Goal: Task Accomplishment & Management: Complete application form

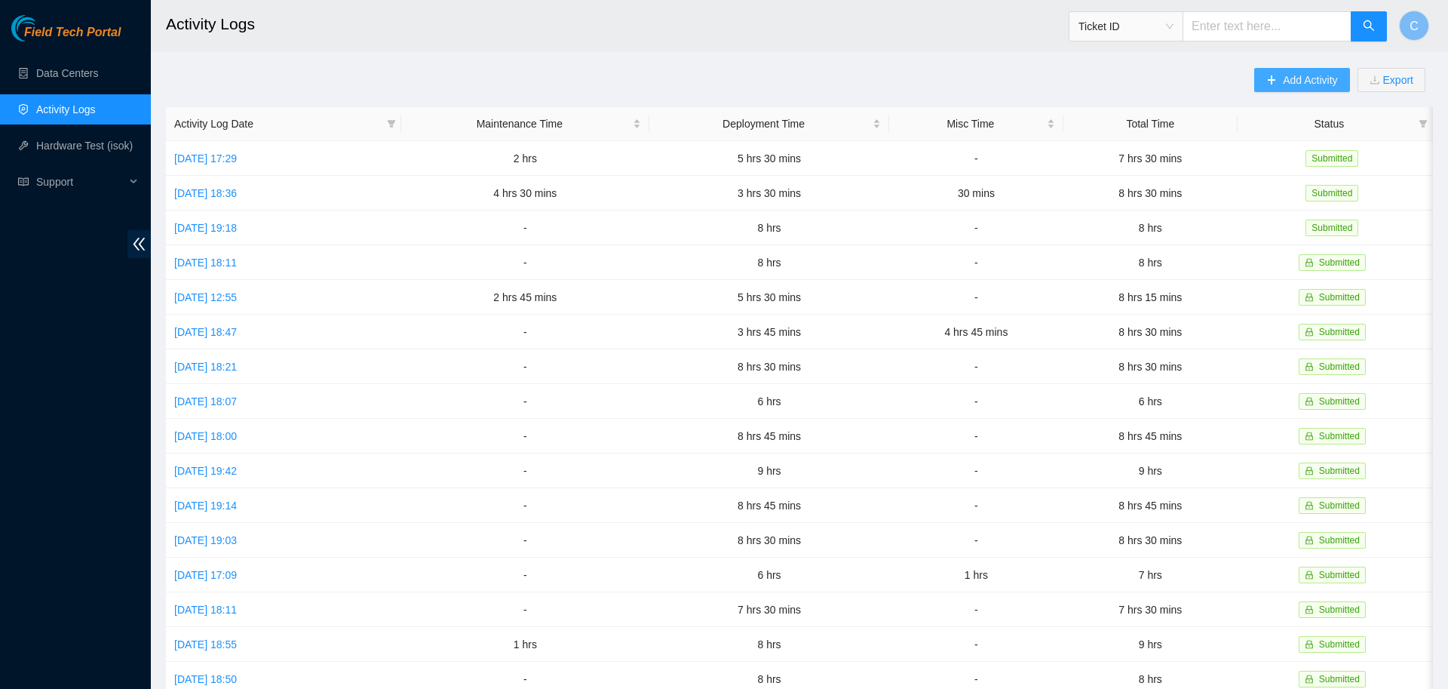
click at [1271, 78] on icon "plus" at bounding box center [1271, 80] width 11 height 11
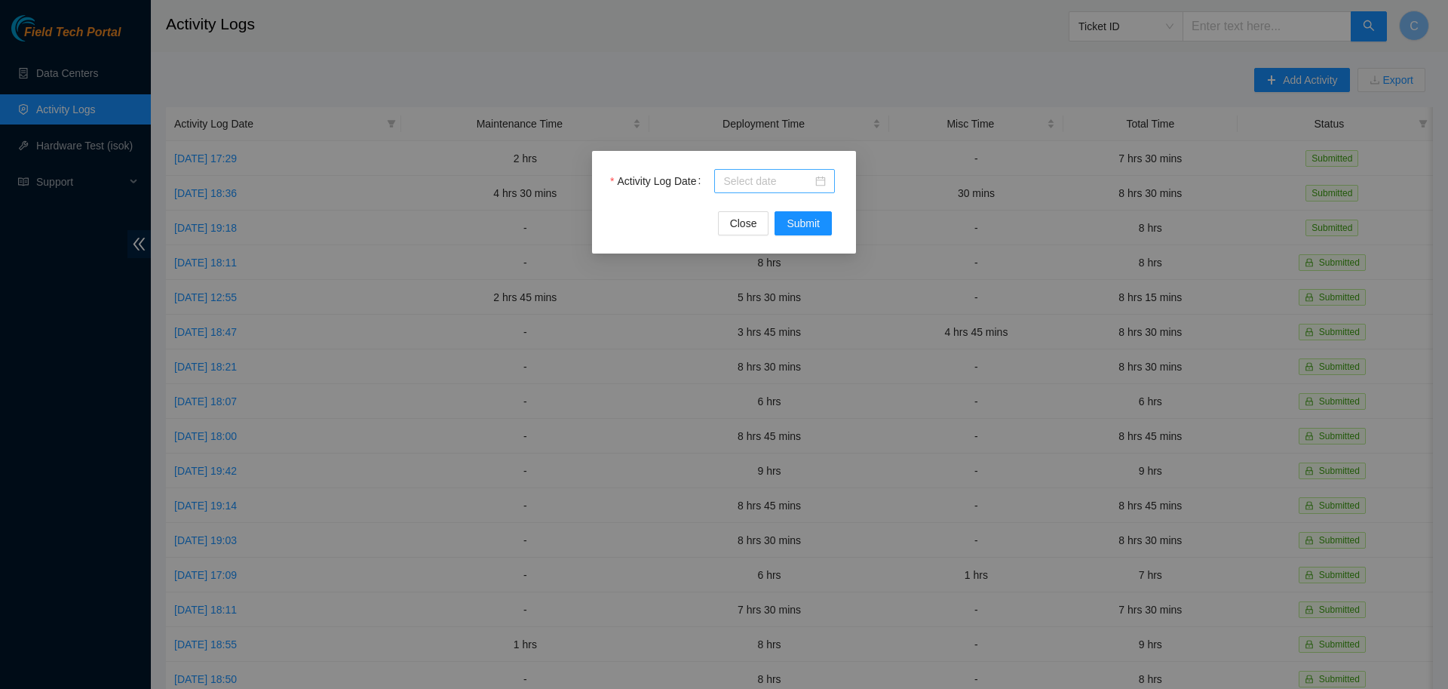
click at [785, 180] on input "Activity Log Date" at bounding box center [767, 181] width 89 height 17
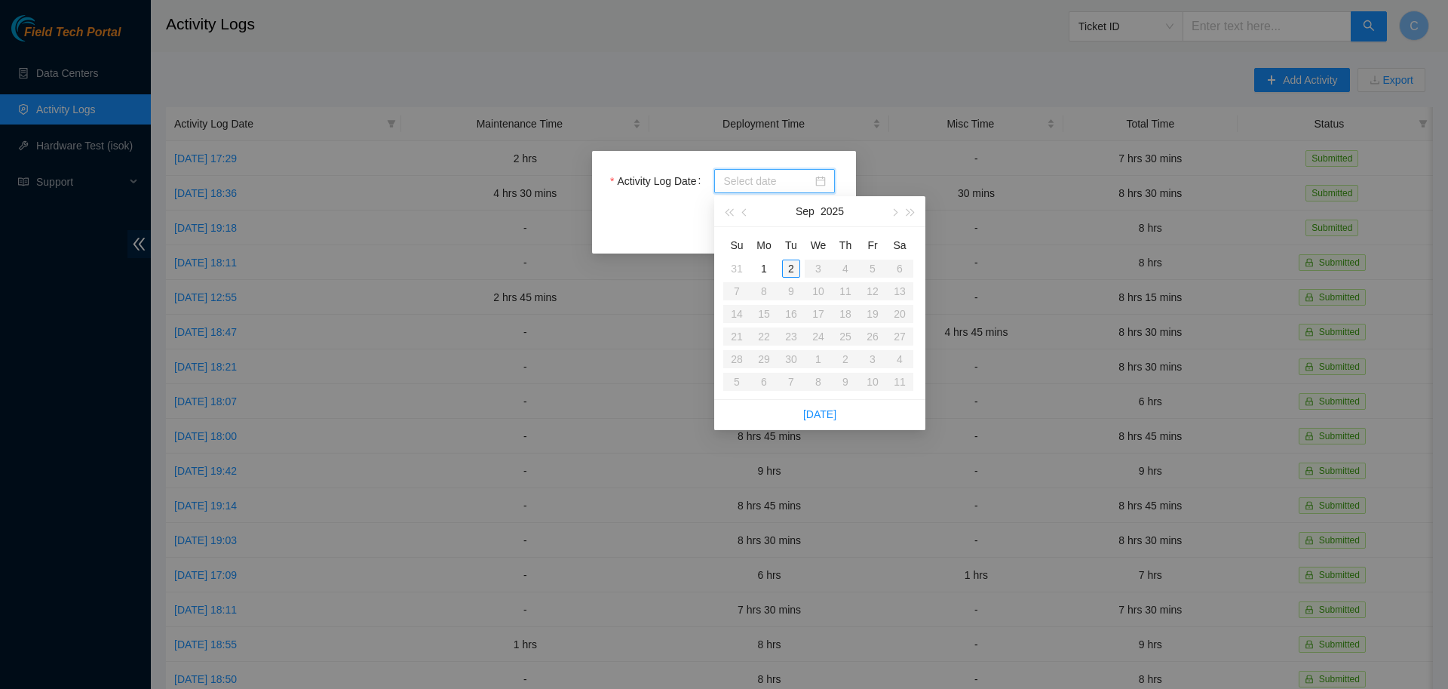
type input "[DATE]"
click at [787, 271] on div "2" at bounding box center [791, 268] width 18 height 18
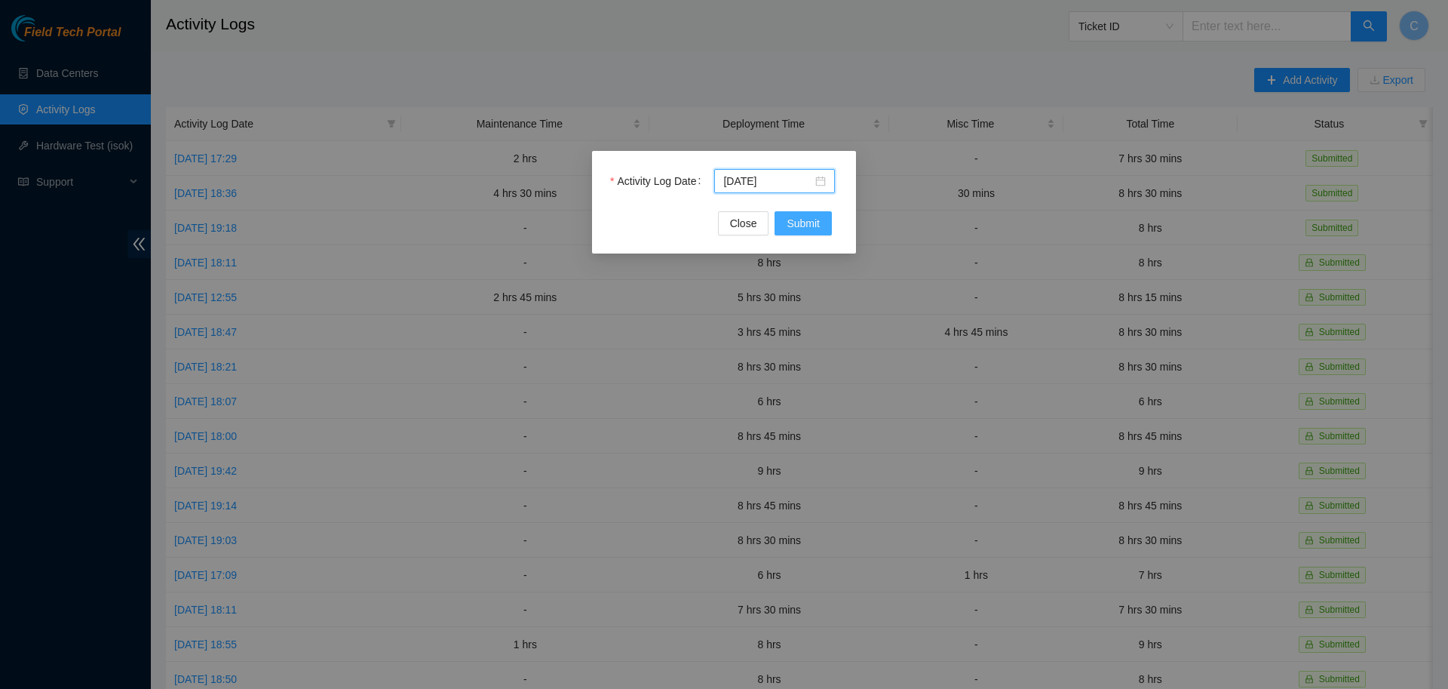
click at [797, 229] on span "Submit" at bounding box center [803, 223] width 33 height 17
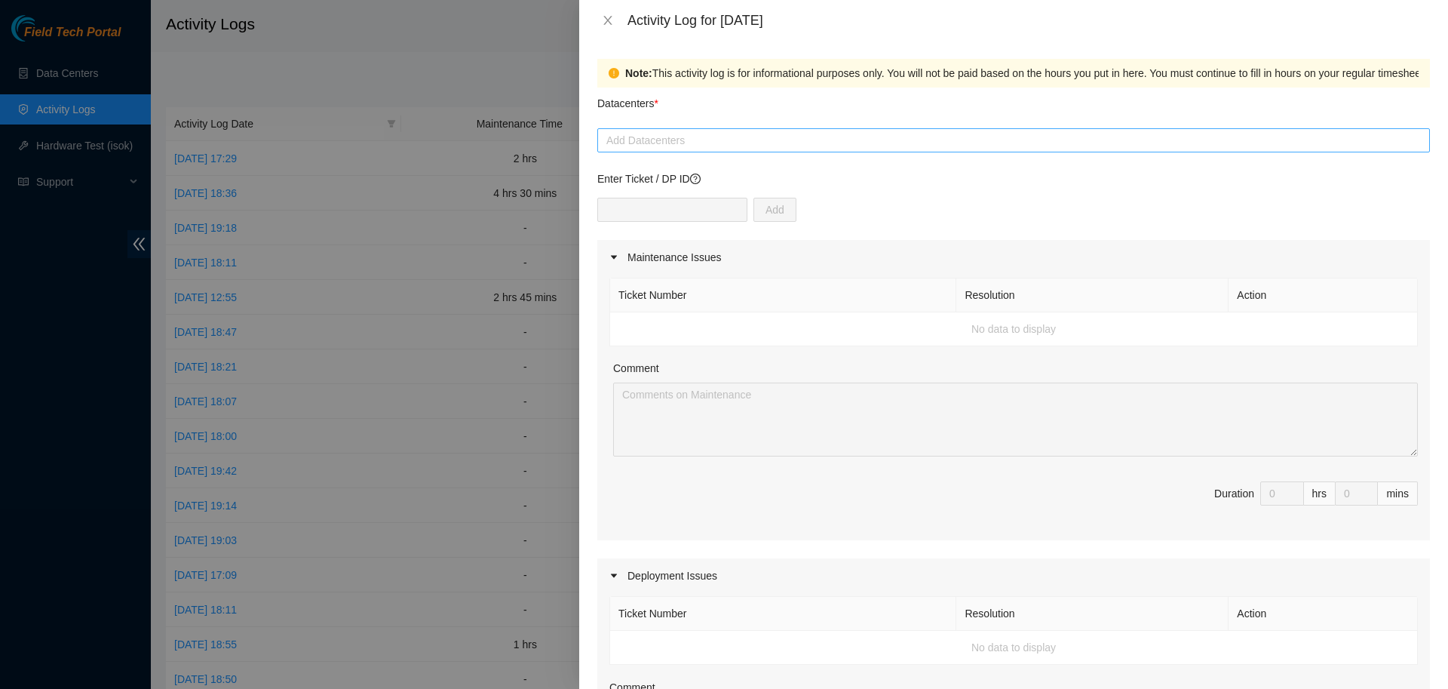
click at [704, 136] on div at bounding box center [1013, 140] width 825 height 18
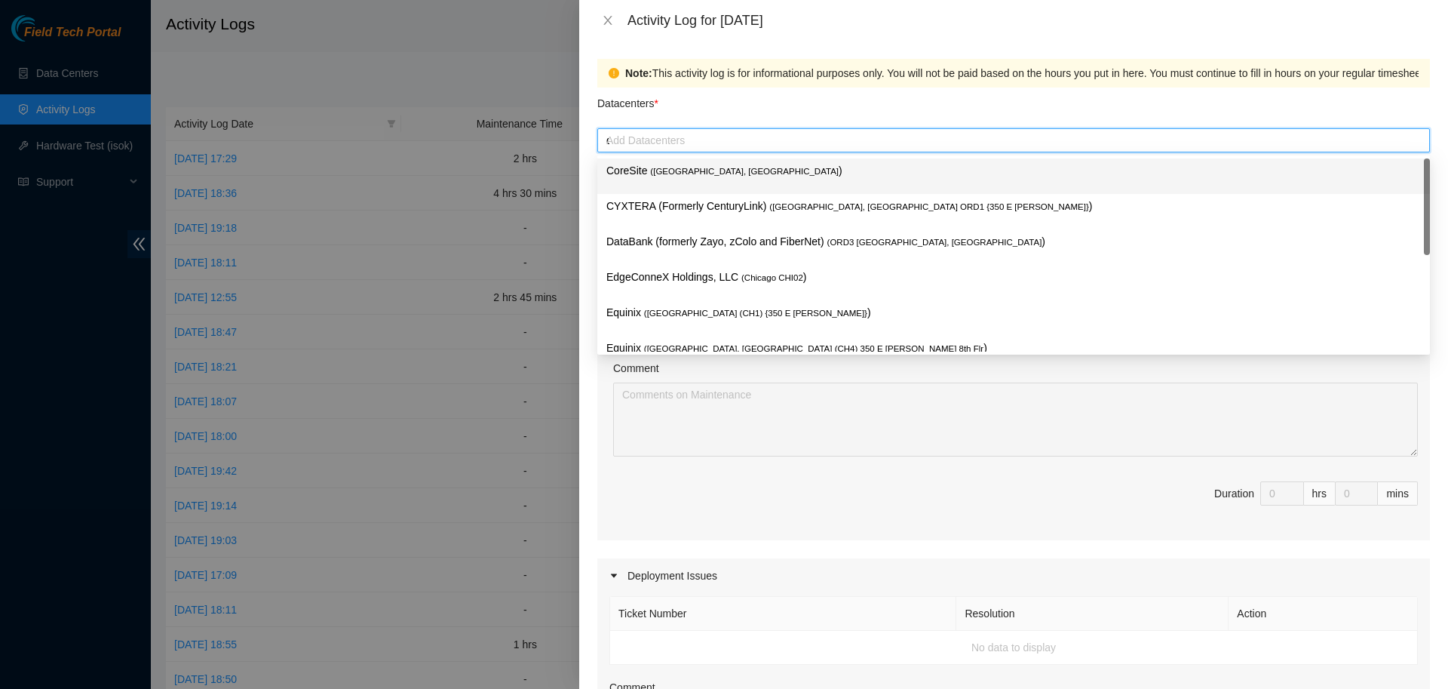
type input "qt"
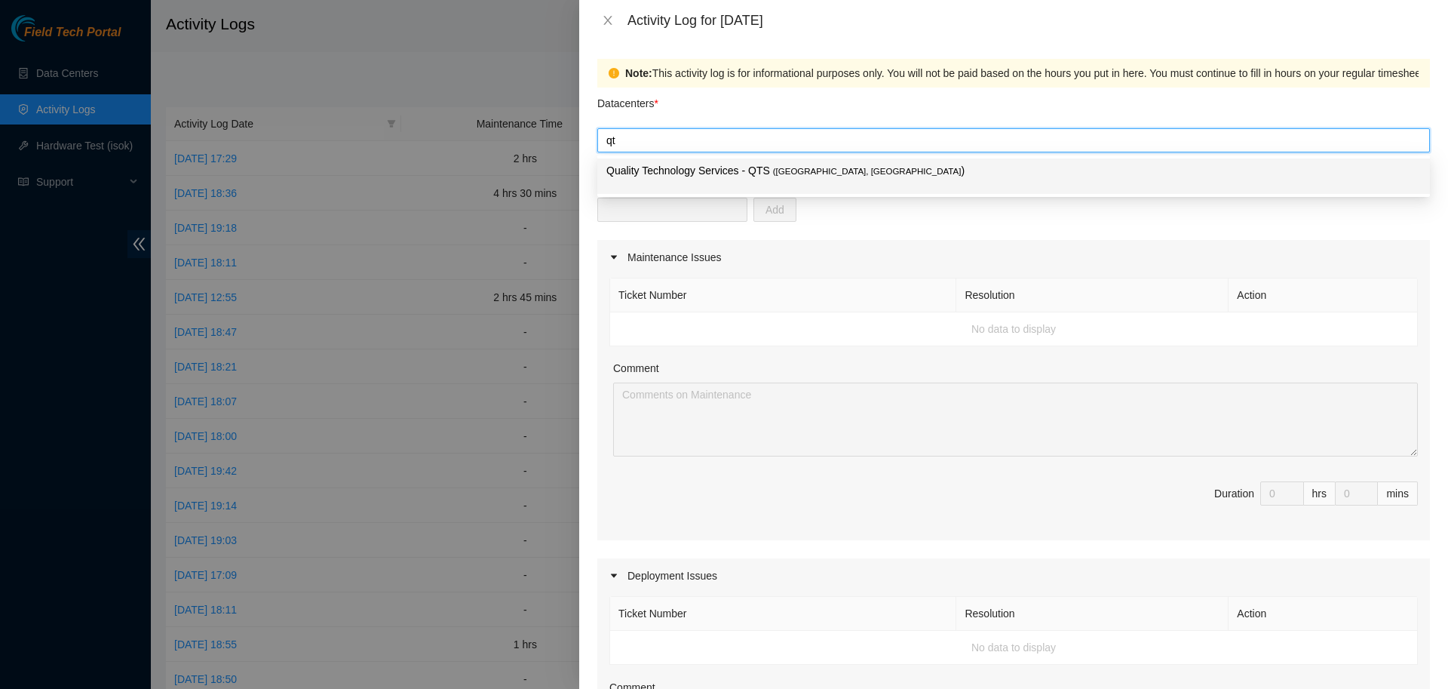
click at [734, 178] on p "Quality Technology Services - QTS ( [GEOGRAPHIC_DATA], [GEOGRAPHIC_DATA] )" at bounding box center [1013, 170] width 814 height 17
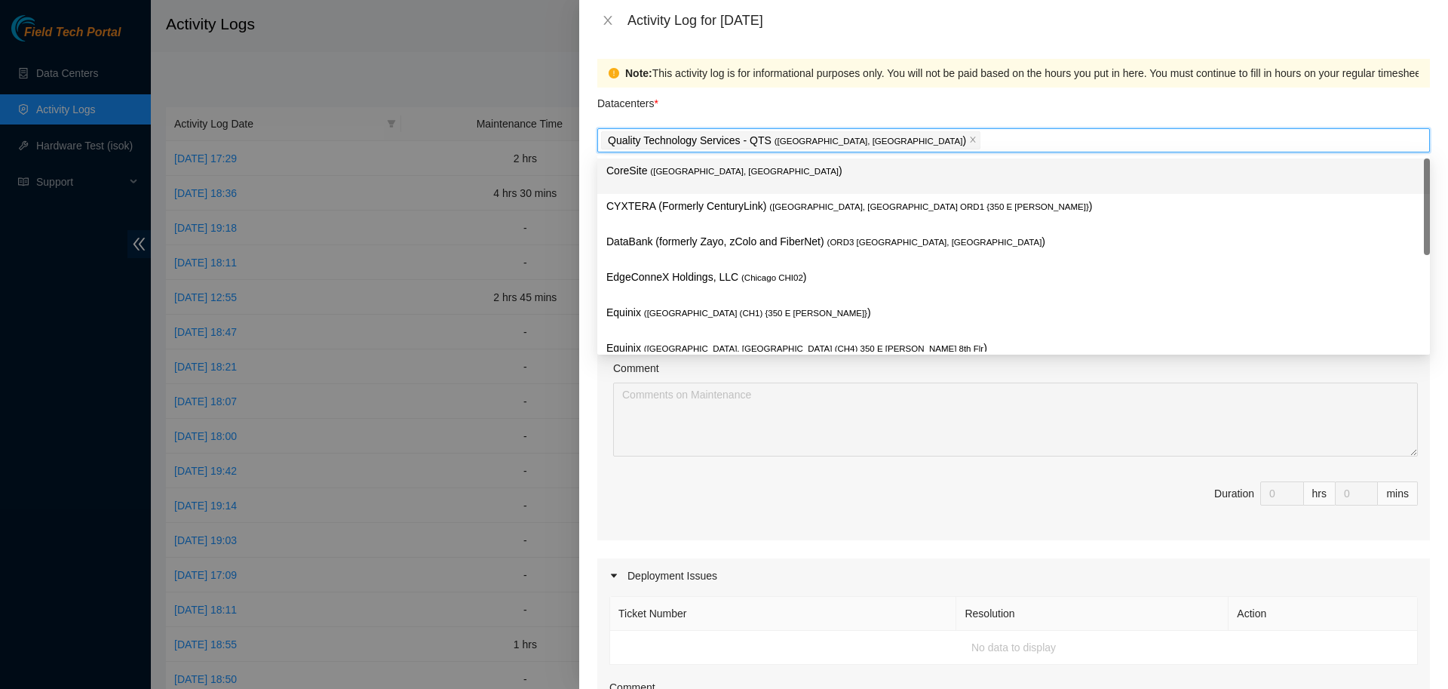
click at [842, 106] on div "Datacenters *" at bounding box center [1013, 107] width 833 height 41
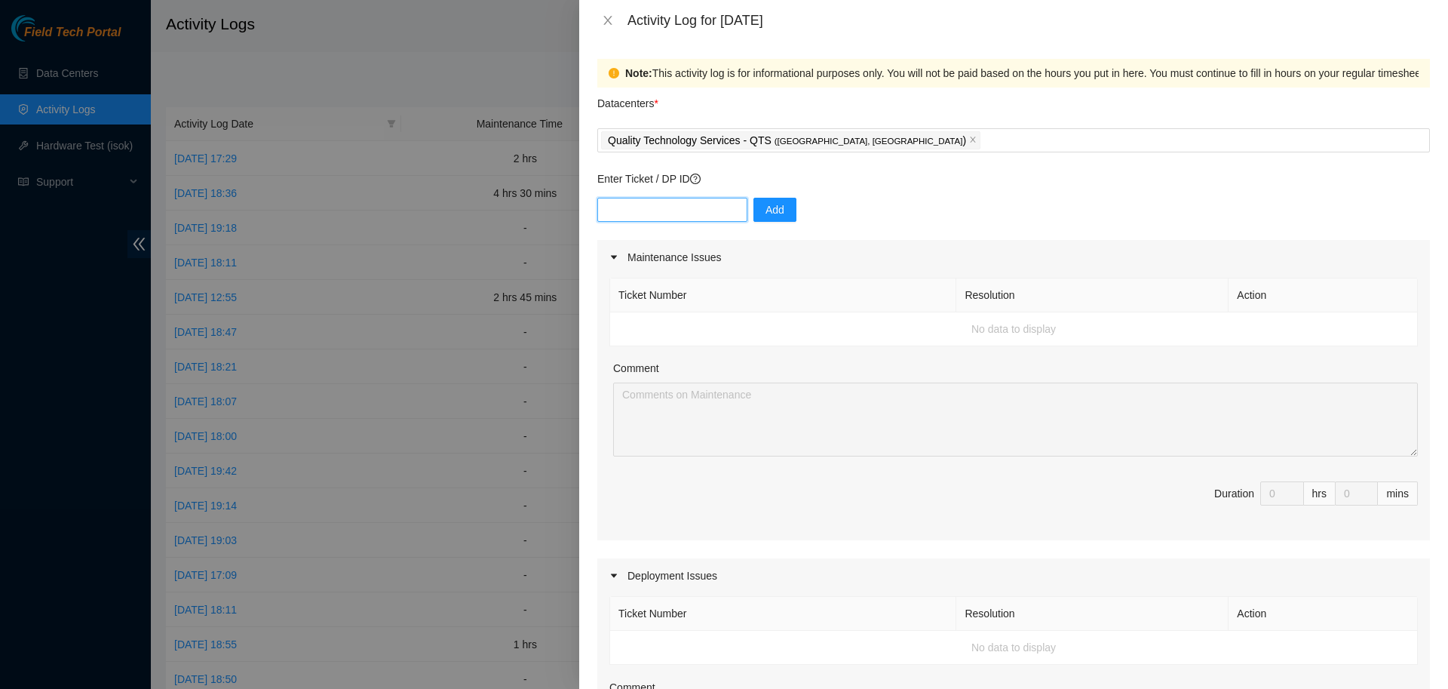
click at [676, 207] on input "text" at bounding box center [672, 210] width 150 height 24
paste input "DP77230"
type input "DP77230"
click at [765, 204] on span "Add" at bounding box center [774, 209] width 19 height 17
click at [673, 203] on input "text" at bounding box center [672, 210] width 150 height 24
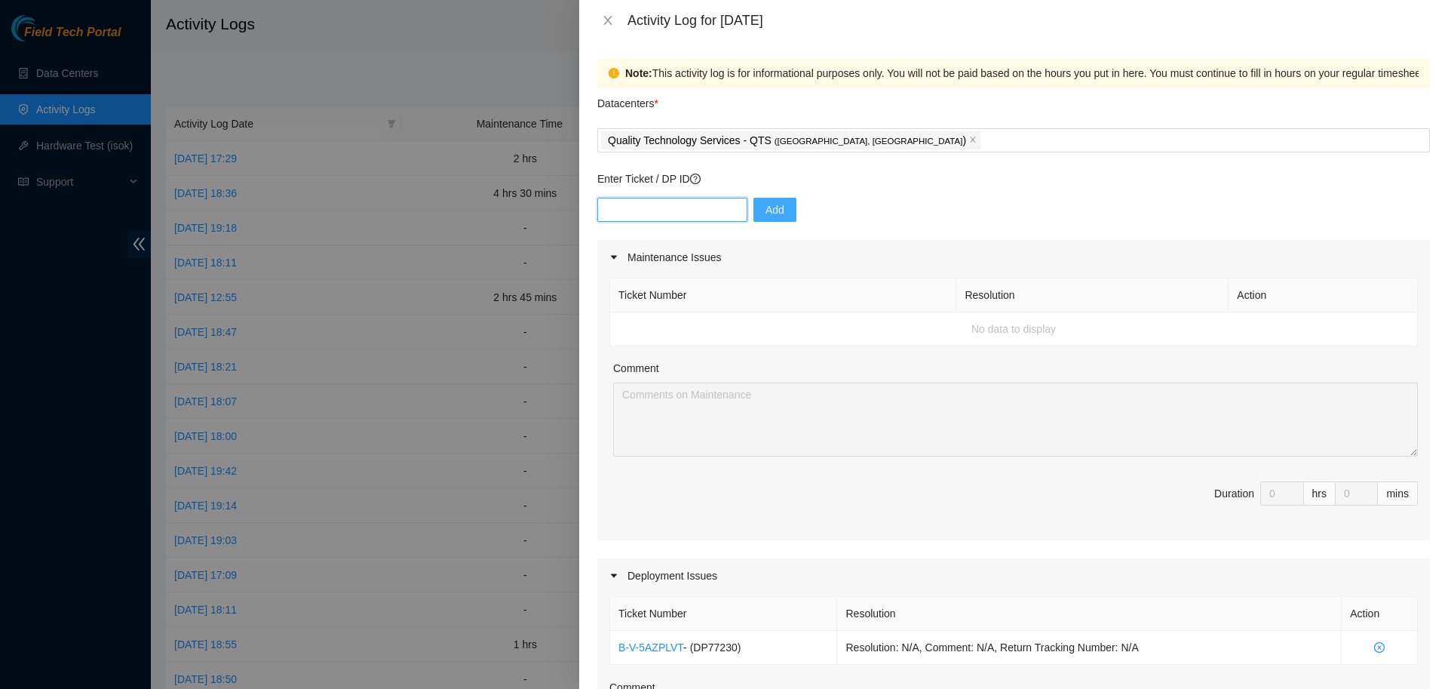
paste input "DP77231"
type input "DP77231"
click at [768, 216] on span "Add" at bounding box center [774, 209] width 19 height 17
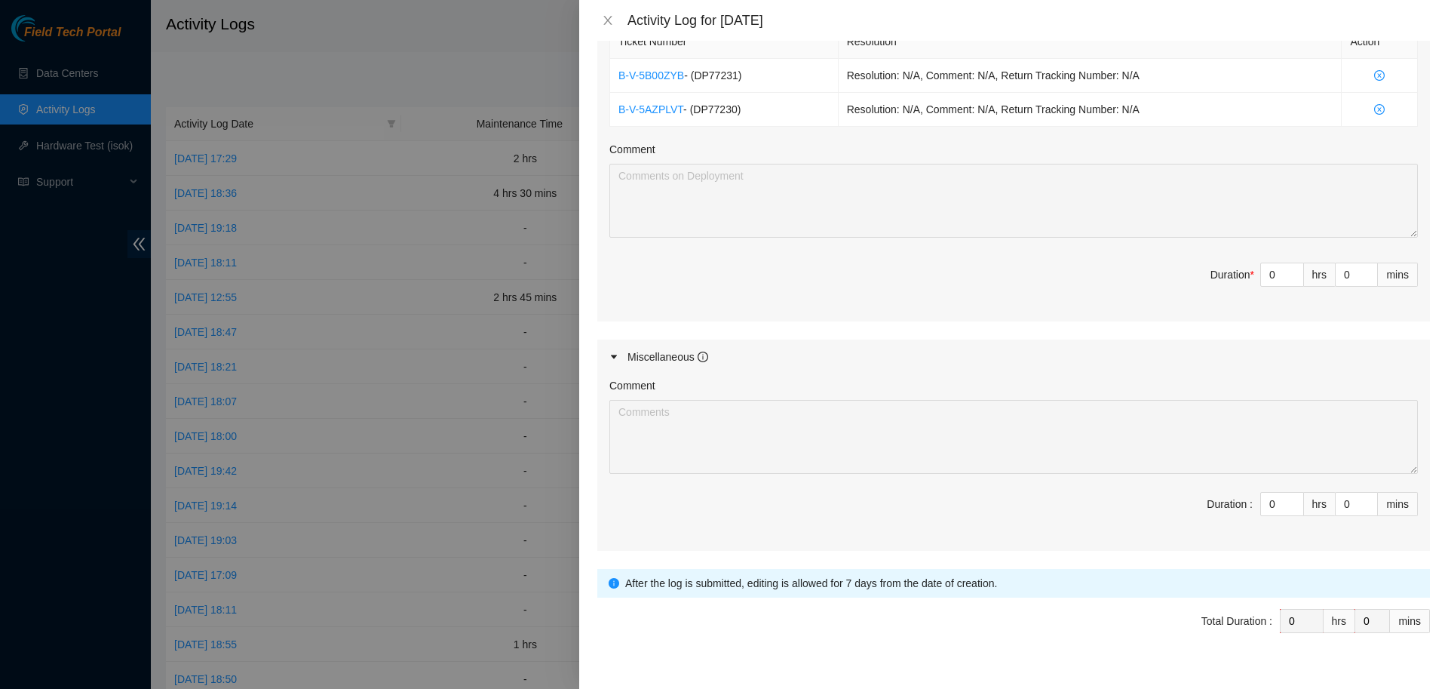
scroll to position [597, 0]
